Goal: Information Seeking & Learning: Get advice/opinions

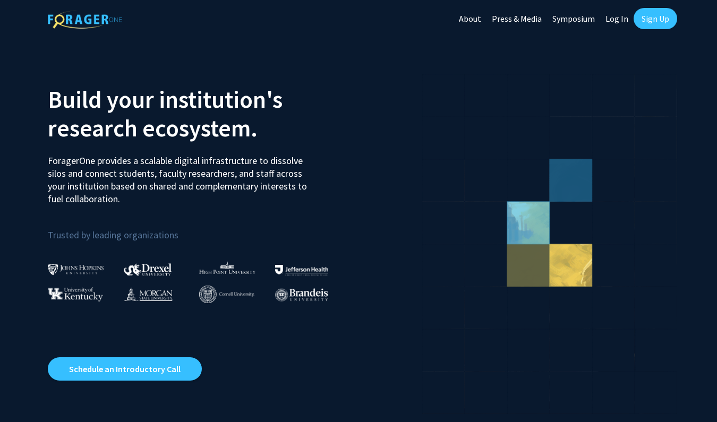
click at [615, 21] on link "Log In" at bounding box center [616, 18] width 33 height 37
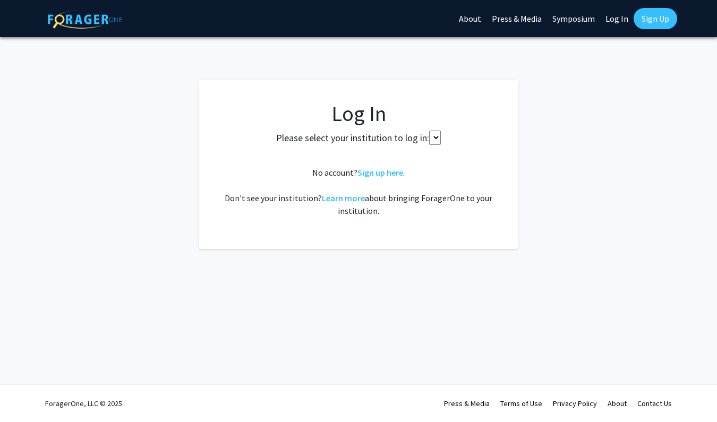
select select
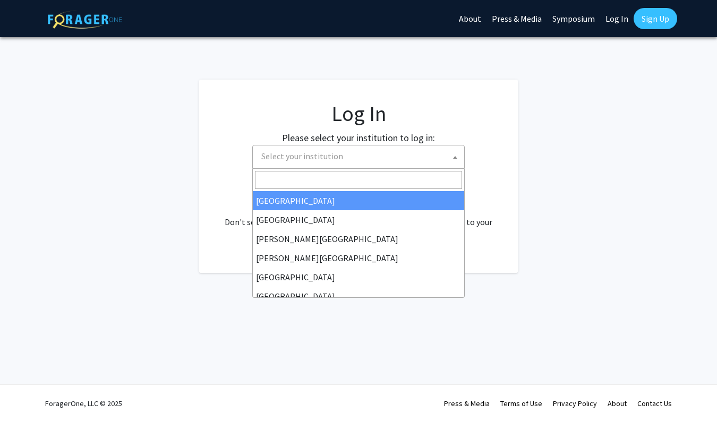
click at [384, 155] on span "Select your institution" at bounding box center [360, 156] width 207 height 22
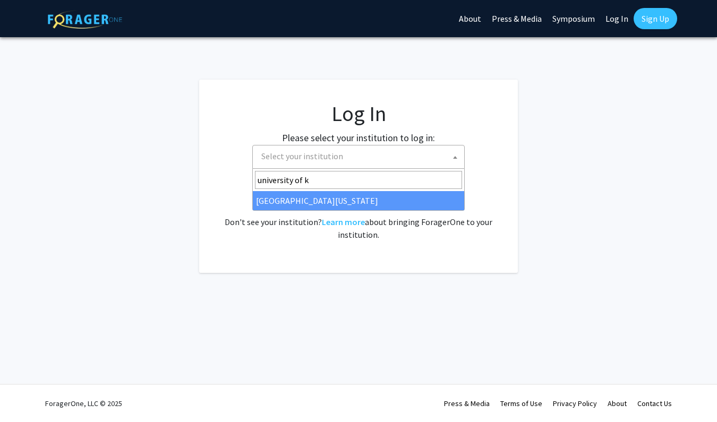
type input "university of k"
select select "13"
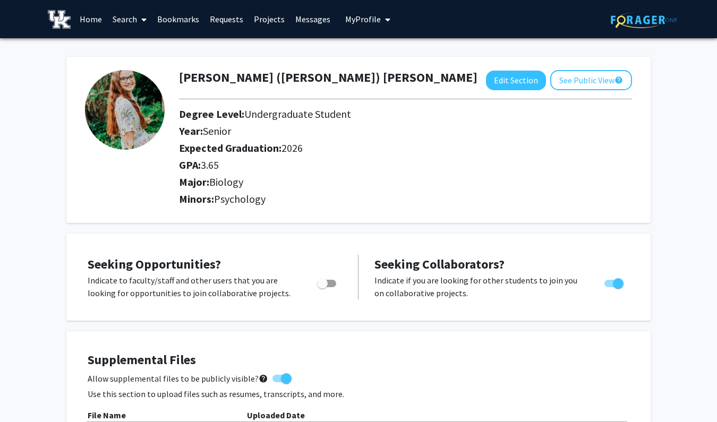
click at [141, 23] on span at bounding box center [142, 19] width 10 height 37
click at [151, 51] on span "Faculty/Staff" at bounding box center [146, 48] width 78 height 21
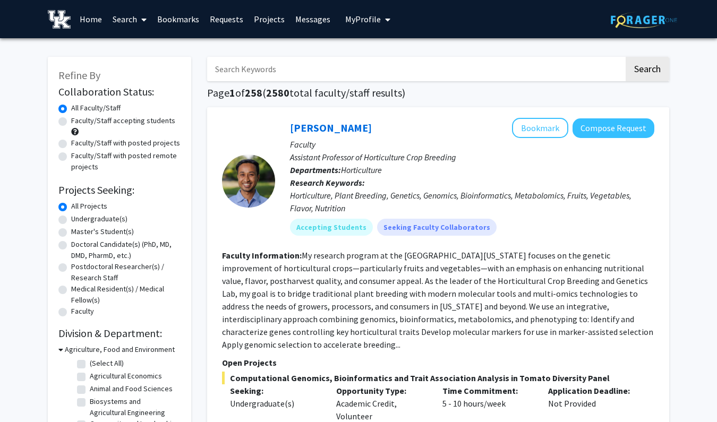
click at [382, 70] on input "Search Keywords" at bounding box center [415, 69] width 417 height 24
type input "psychology"
click at [647, 71] on button "Search" at bounding box center [647, 69] width 44 height 24
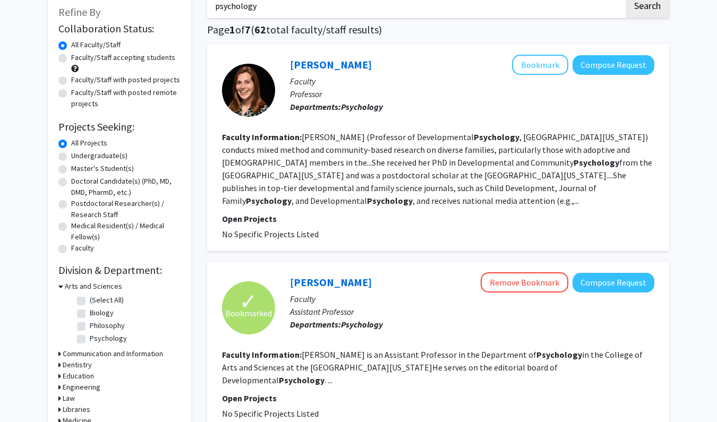
scroll to position [21, 0]
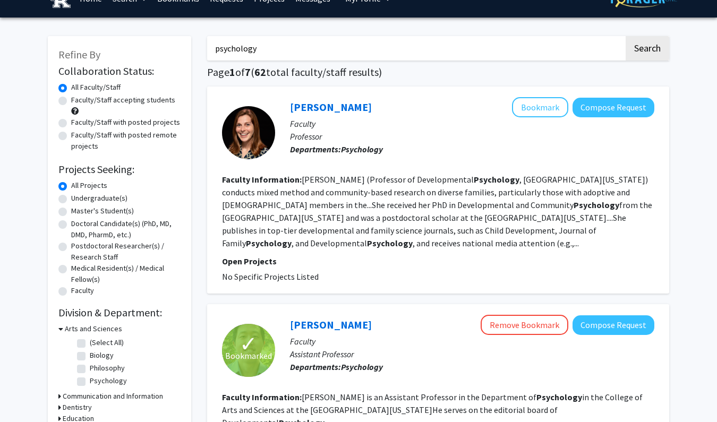
click at [112, 100] on label "Faculty/Staff accepting students" at bounding box center [123, 99] width 104 height 11
click at [78, 100] on input "Faculty/Staff accepting students" at bounding box center [74, 97] width 7 height 7
radio input "true"
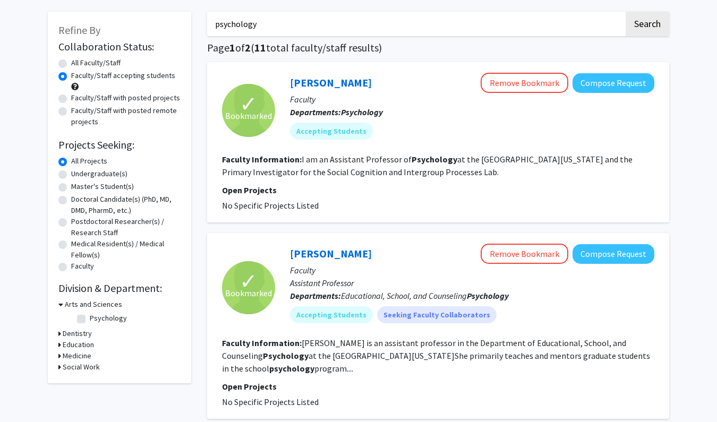
scroll to position [42, 0]
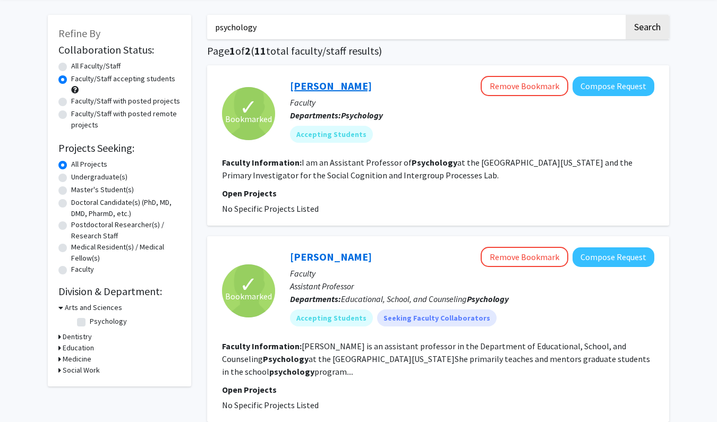
click at [332, 87] on link "[PERSON_NAME]" at bounding box center [331, 85] width 82 height 13
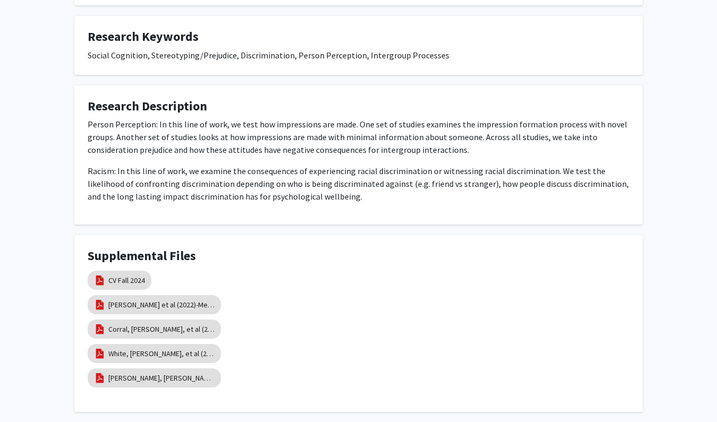
scroll to position [293, 0]
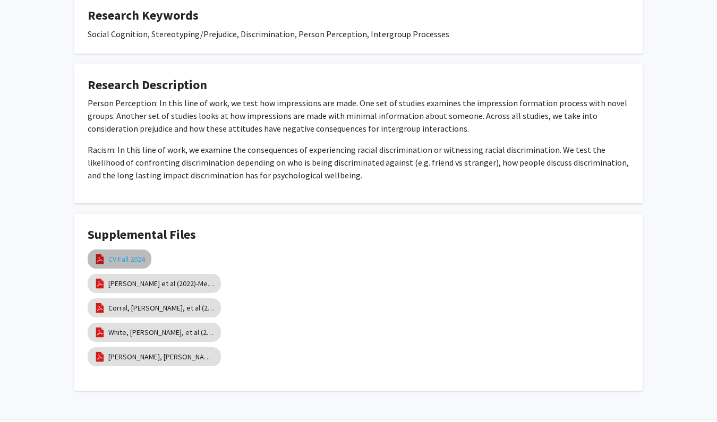
click at [134, 260] on link "CV Fall 2024" at bounding box center [126, 259] width 37 height 11
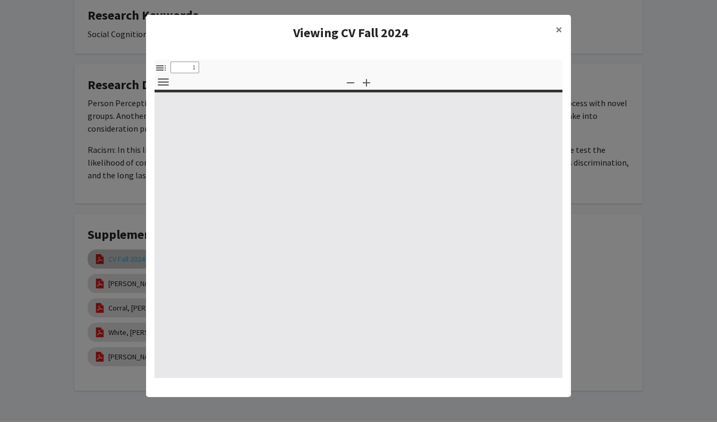
type input "0"
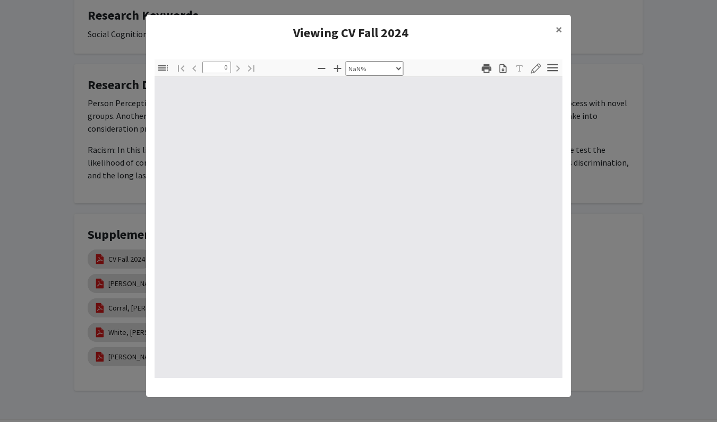
select select "auto"
type input "1"
select select "auto"
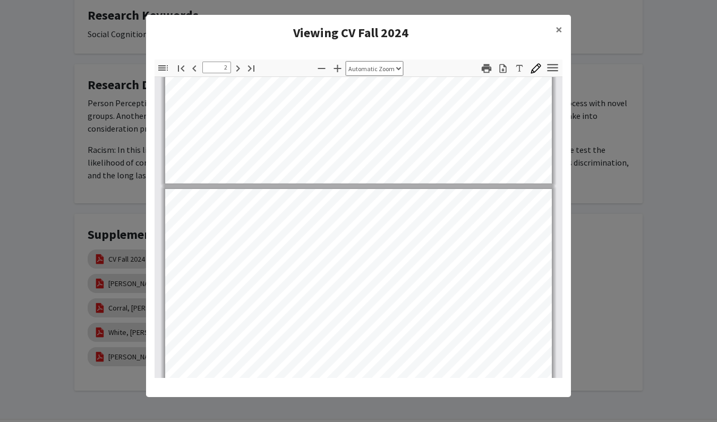
type input "3"
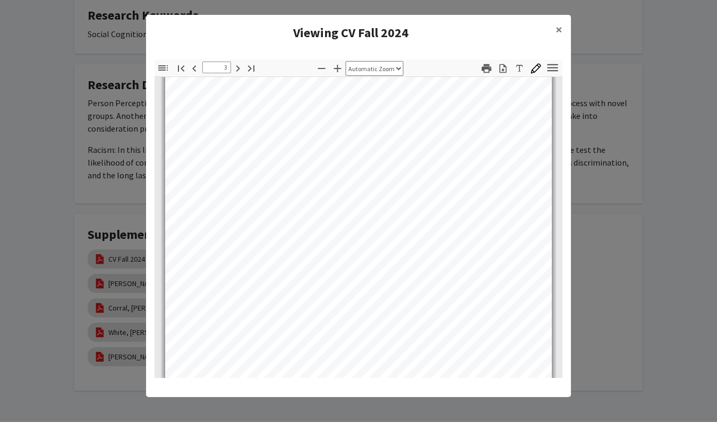
scroll to position [1257, 0]
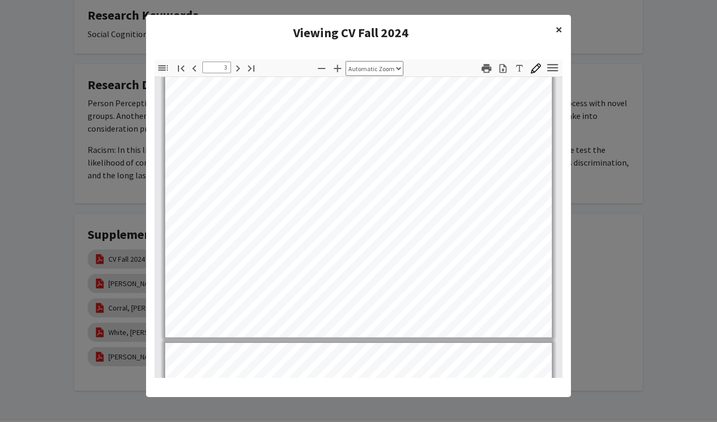
click at [558, 30] on span "×" at bounding box center [558, 29] width 7 height 16
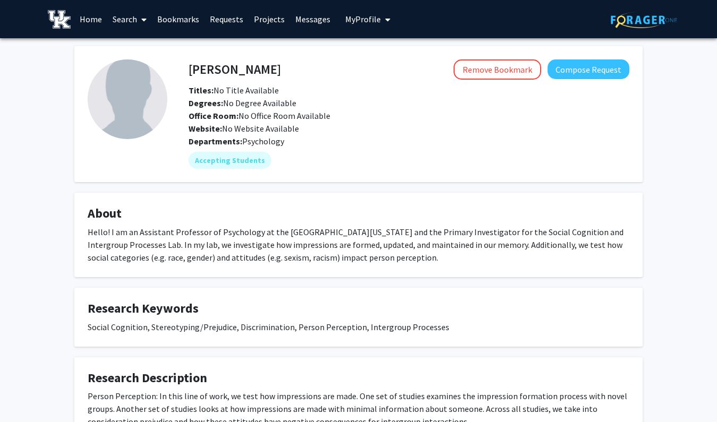
scroll to position [0, 0]
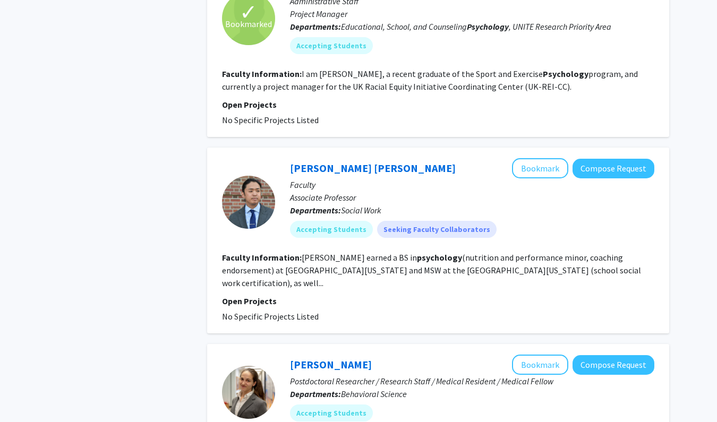
scroll to position [511, 0]
click at [357, 170] on link "[PERSON_NAME] [PERSON_NAME]" at bounding box center [373, 167] width 166 height 13
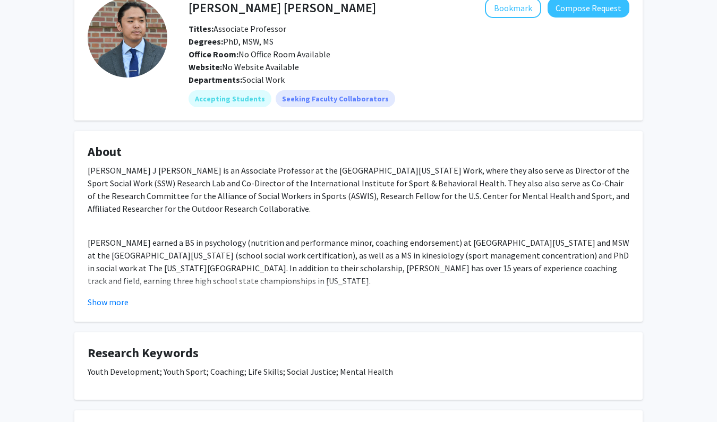
scroll to position [59, 0]
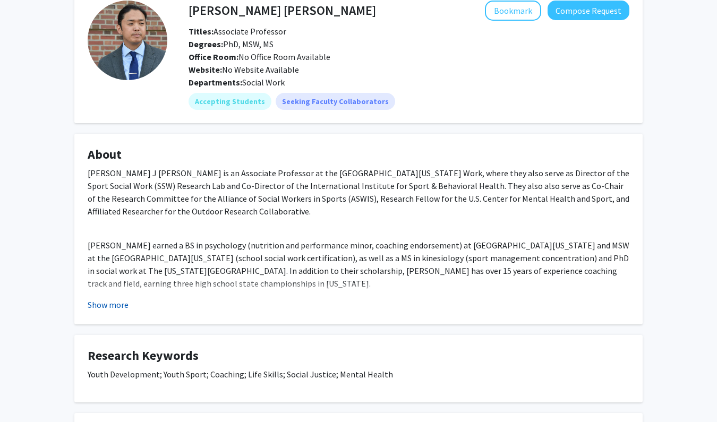
click at [121, 307] on button "Show more" at bounding box center [108, 304] width 41 height 13
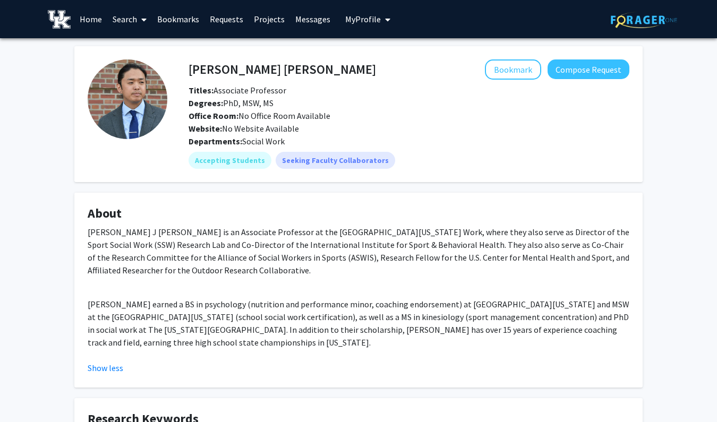
scroll to position [0, 0]
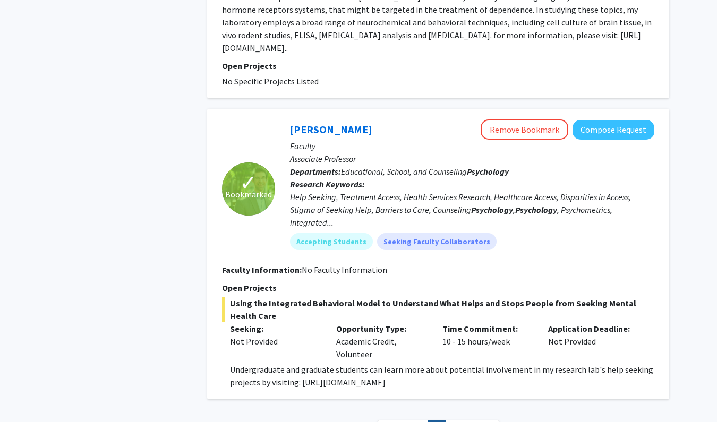
scroll to position [1828, 0]
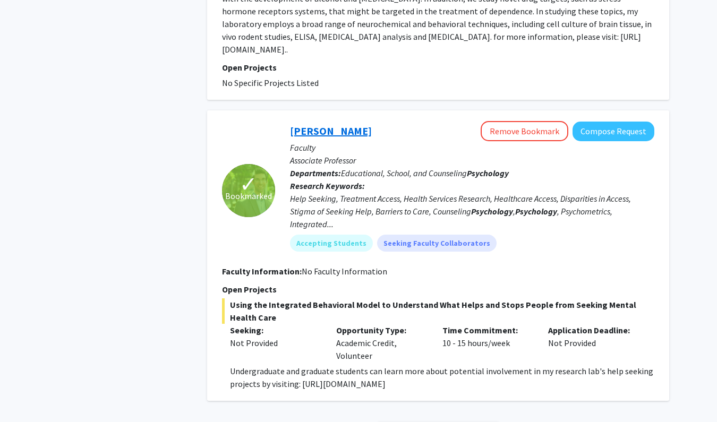
click at [348, 131] on link "[PERSON_NAME]" at bounding box center [331, 130] width 82 height 13
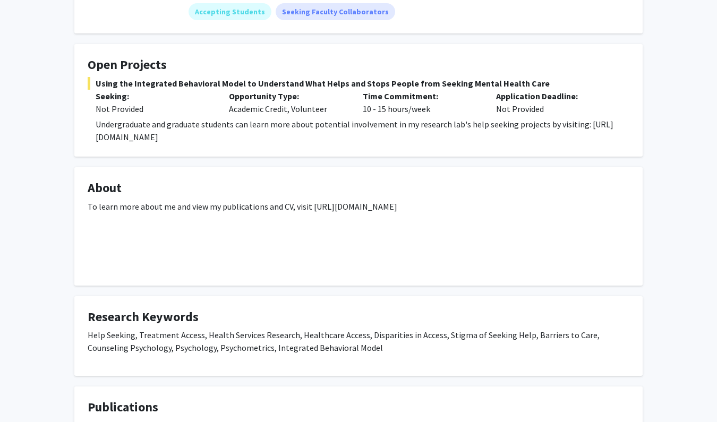
scroll to position [150, 0]
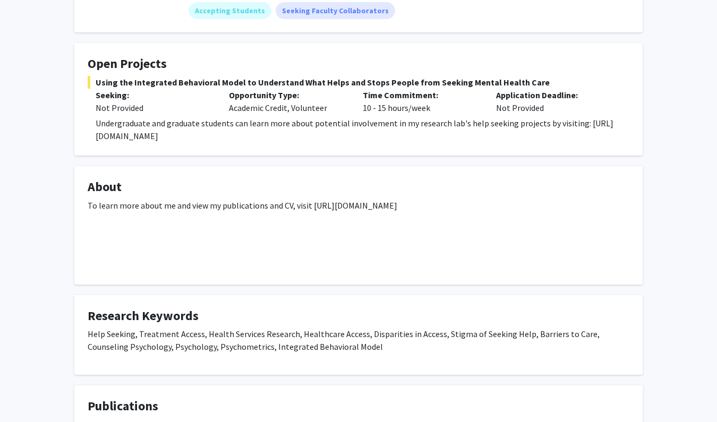
drag, startPoint x: 96, startPoint y: 137, endPoint x: 456, endPoint y: 141, distance: 359.9
click at [456, 141] on p "Undergraduate and graduate students can learn more about potential involvement …" at bounding box center [362, 129] width 533 height 25
copy p "[URL][DOMAIN_NAME]"
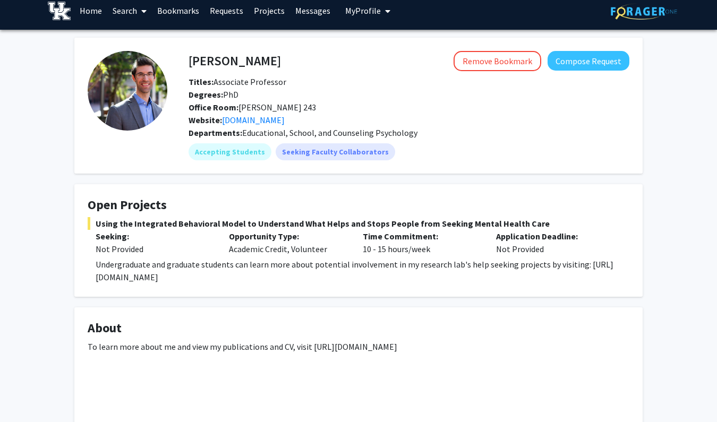
scroll to position [1, 0]
